Goal: Obtain resource: Obtain resource

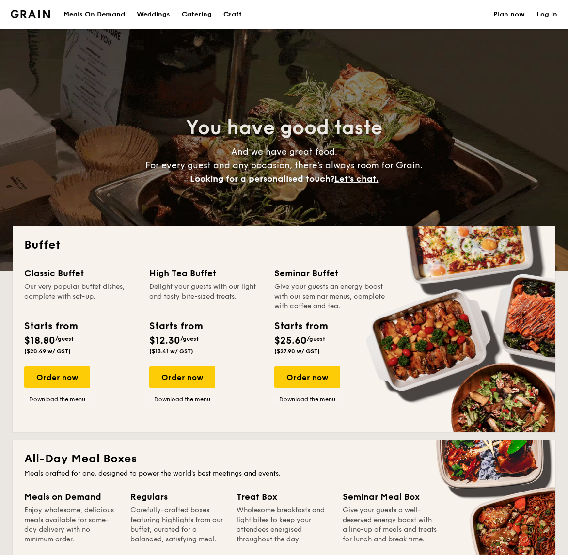
select select
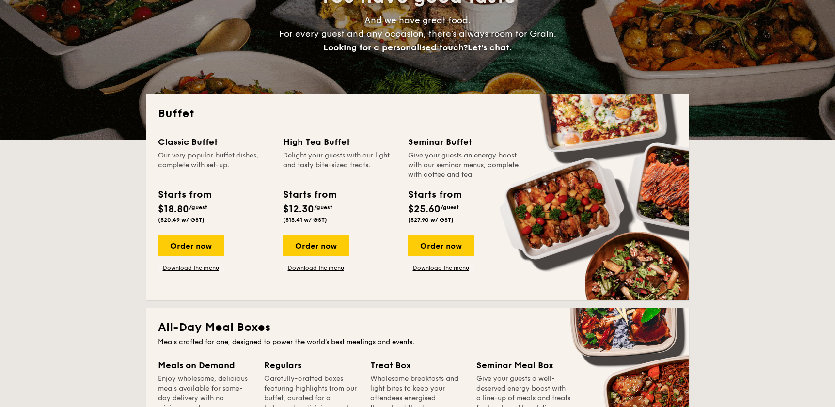
scroll to position [132, 0]
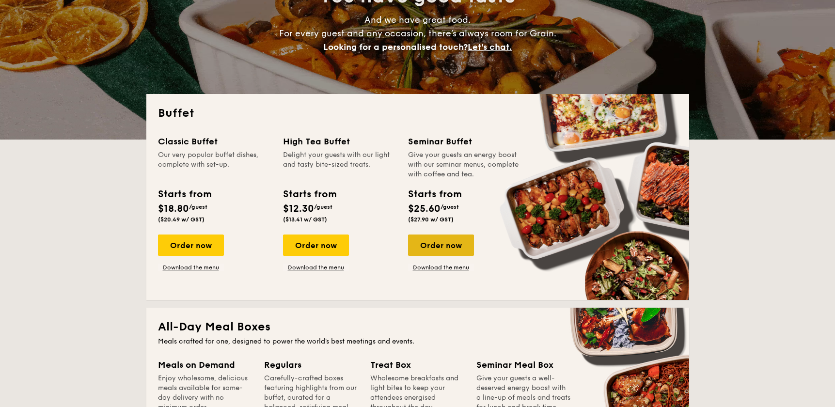
click at [447, 247] on div "Order now" at bounding box center [441, 245] width 66 height 21
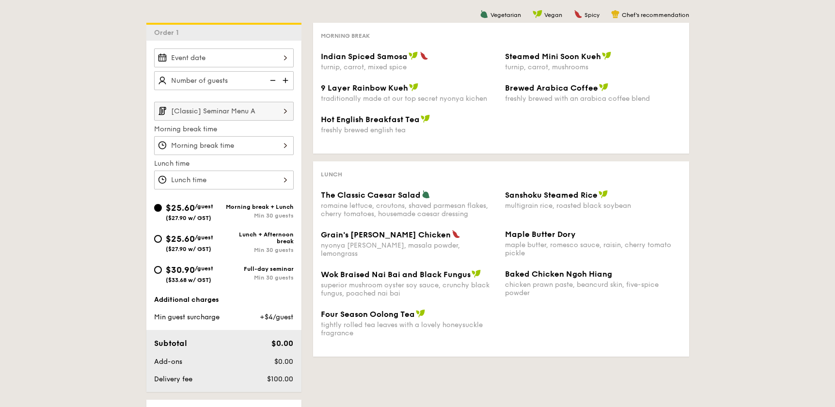
scroll to position [221, 0]
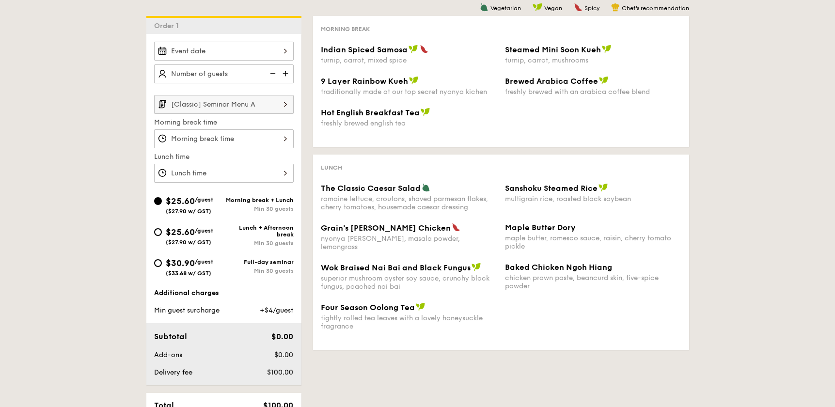
click at [197, 231] on span "/guest" at bounding box center [204, 230] width 18 height 7
click at [162, 231] on input "$25.60 /guest ($27.90 w/ GST) Lunch + Afternoon break Min 30 guests" at bounding box center [158, 232] width 8 height 8
radio input "true"
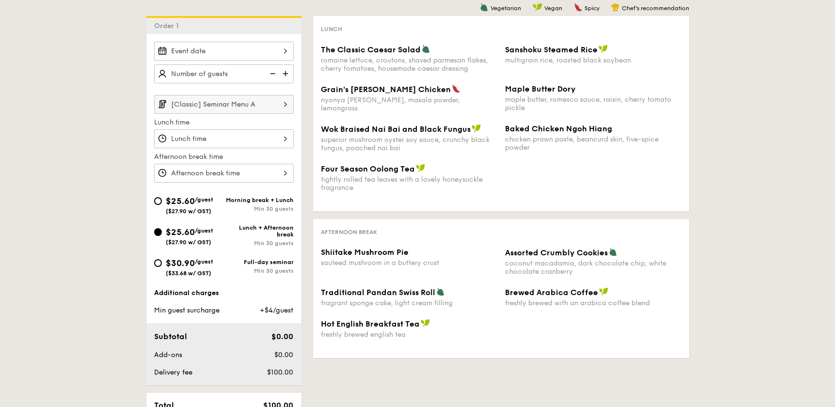
click at [194, 268] on span "$30.90" at bounding box center [180, 263] width 29 height 11
click at [162, 267] on input "$30.90 /guest ($33.68 w/ GST) Full-day seminar Min 30 guests" at bounding box center [158, 263] width 8 height 8
radio input "true"
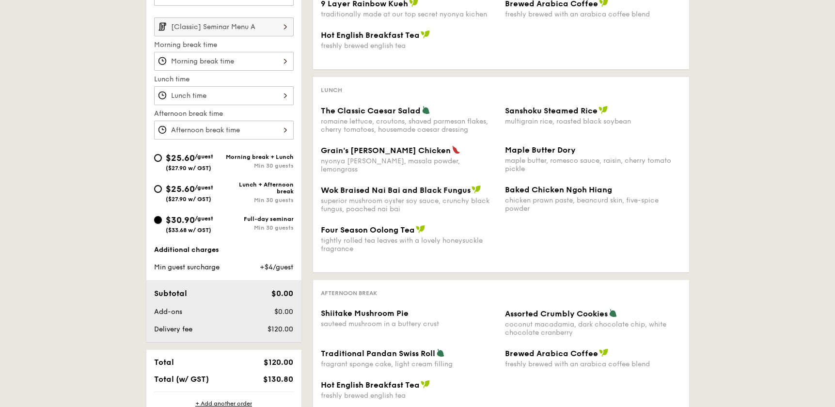
scroll to position [309, 0]
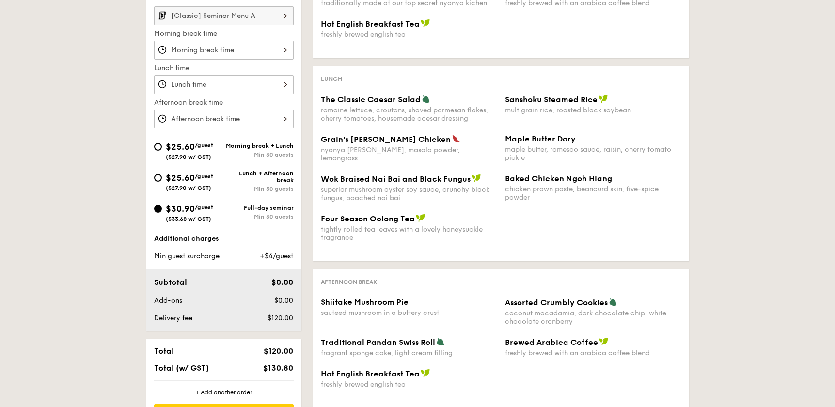
click at [188, 238] on div "Additional charges" at bounding box center [224, 239] width 140 height 10
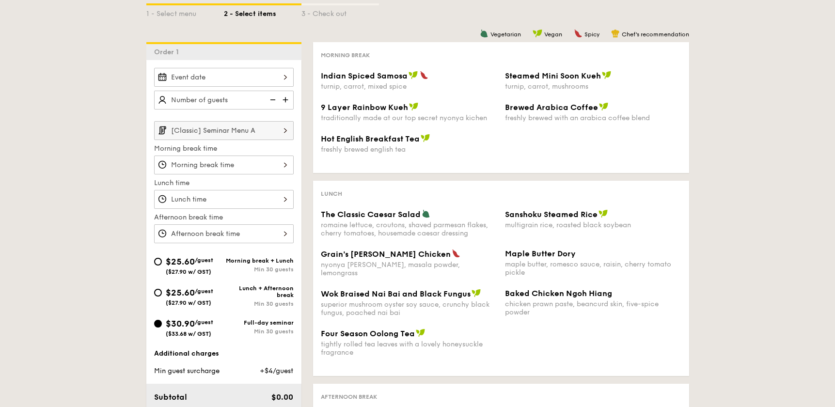
scroll to position [176, 0]
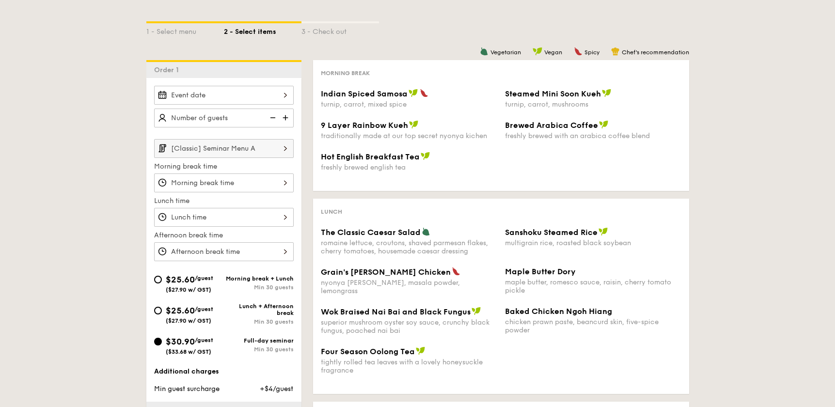
click at [285, 116] on img at bounding box center [286, 118] width 15 height 18
click at [174, 116] on input "25 guests" at bounding box center [224, 118] width 140 height 19
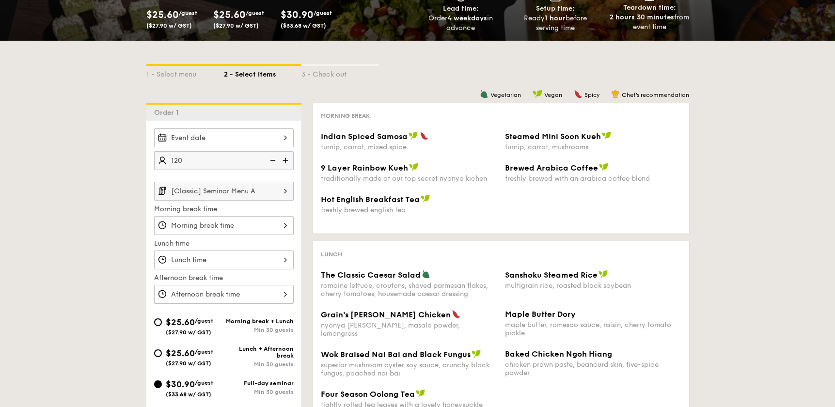
scroll to position [132, 0]
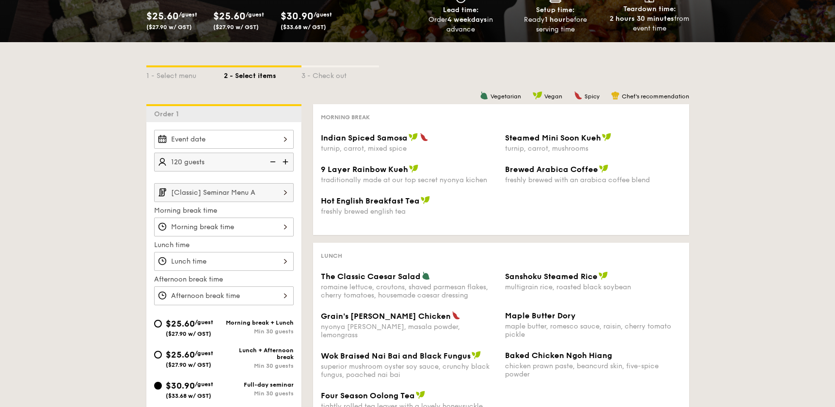
type input "120"
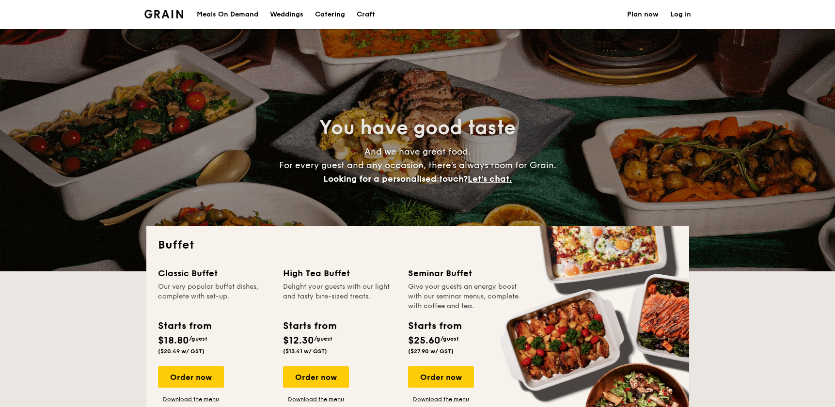
select select
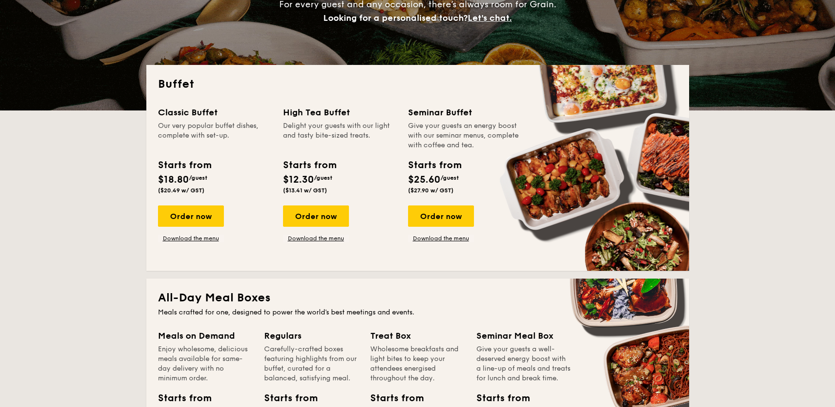
scroll to position [132, 0]
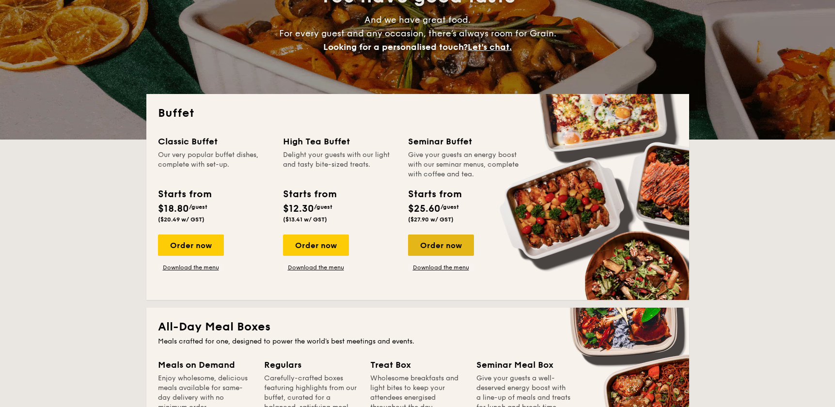
click at [433, 240] on div "Order now" at bounding box center [441, 245] width 66 height 21
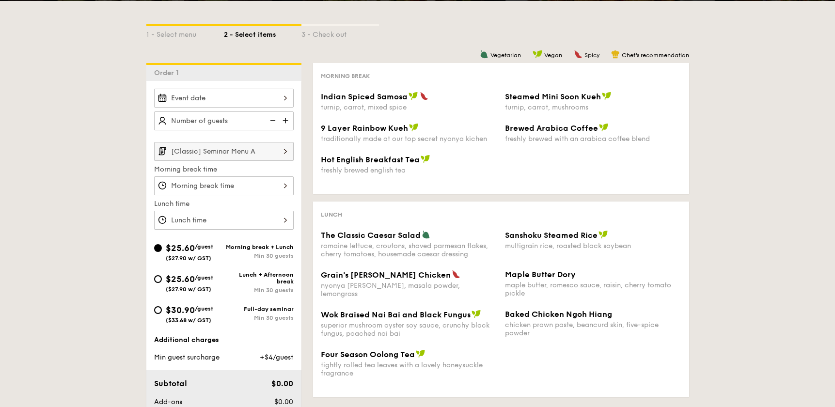
scroll to position [132, 0]
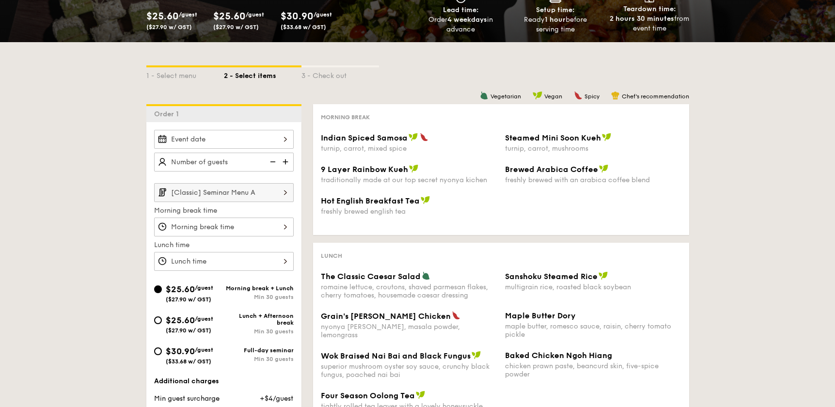
scroll to position [247, 0]
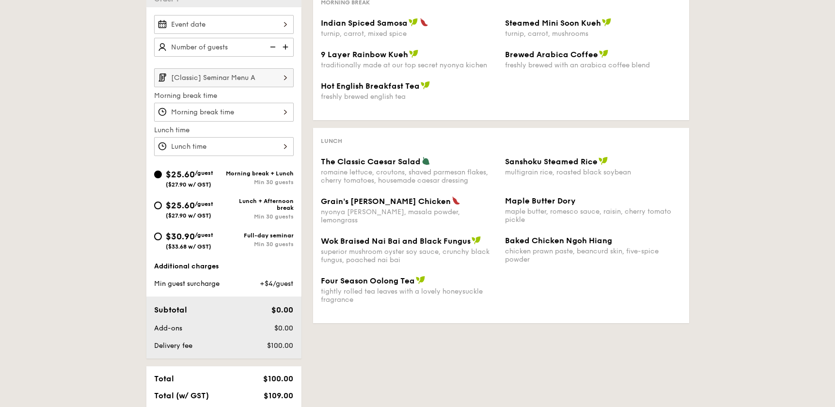
select select
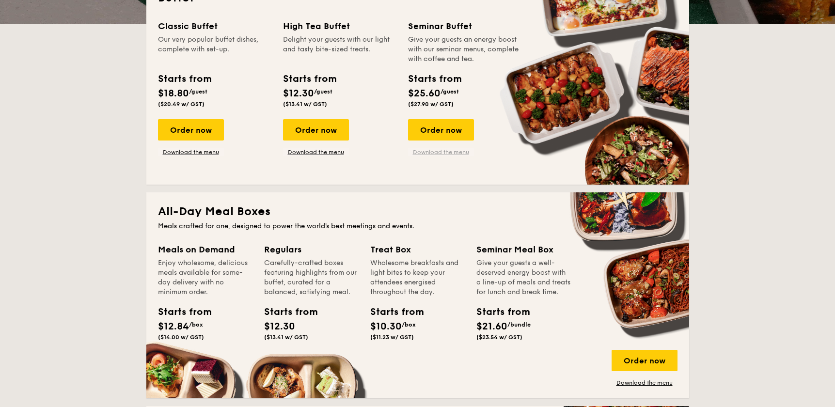
click at [451, 153] on link "Download the menu" at bounding box center [441, 152] width 66 height 8
